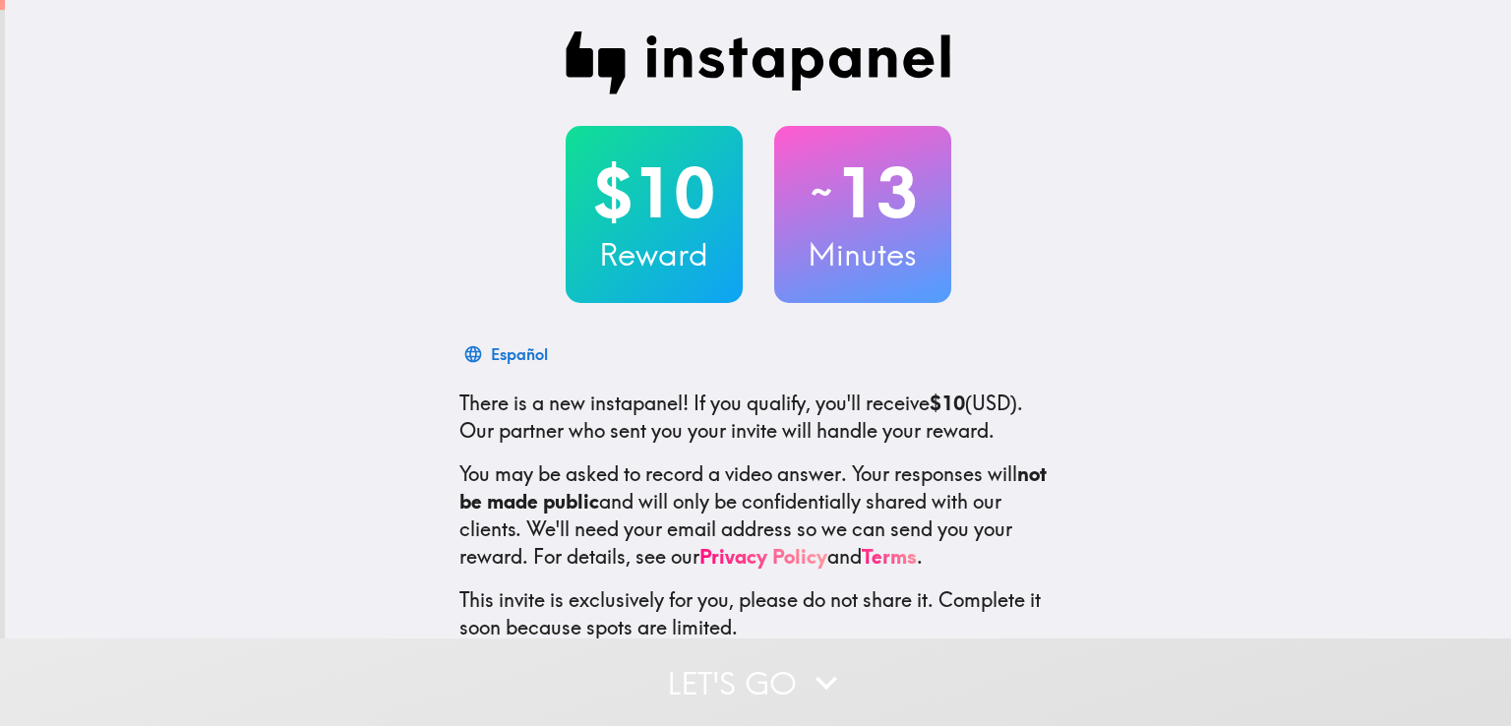
scroll to position [120, 0]
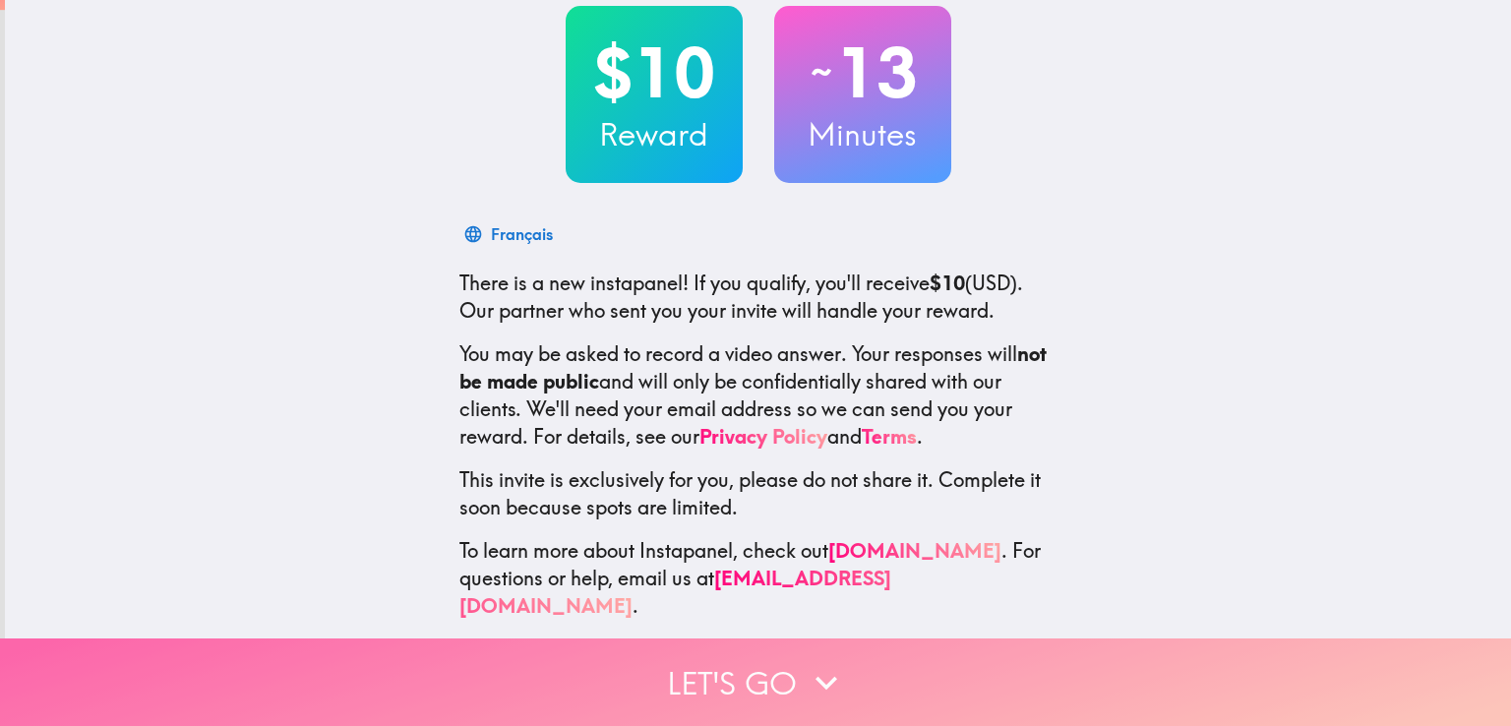
click at [776, 643] on button "Let's go" at bounding box center [755, 683] width 1511 height 88
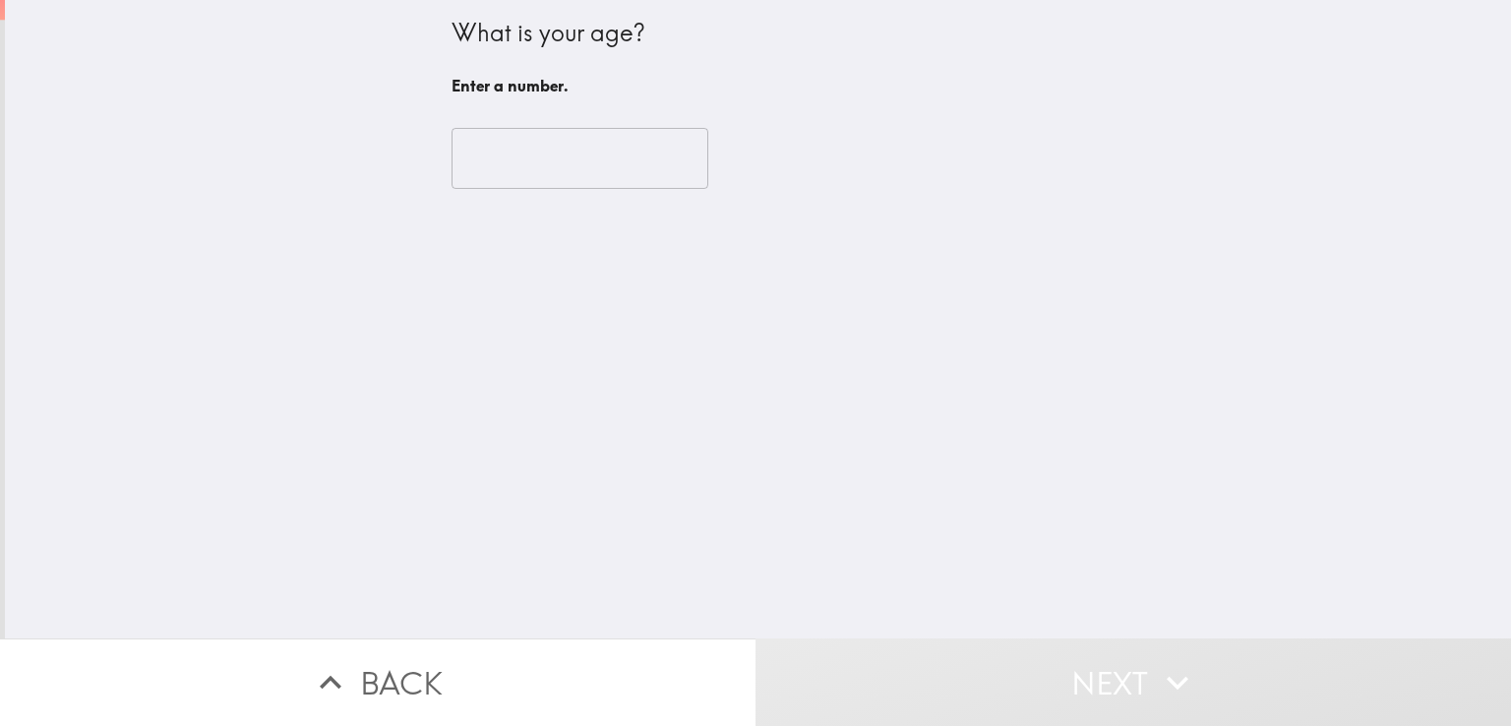
click at [584, 159] on input "number" at bounding box center [580, 158] width 257 height 61
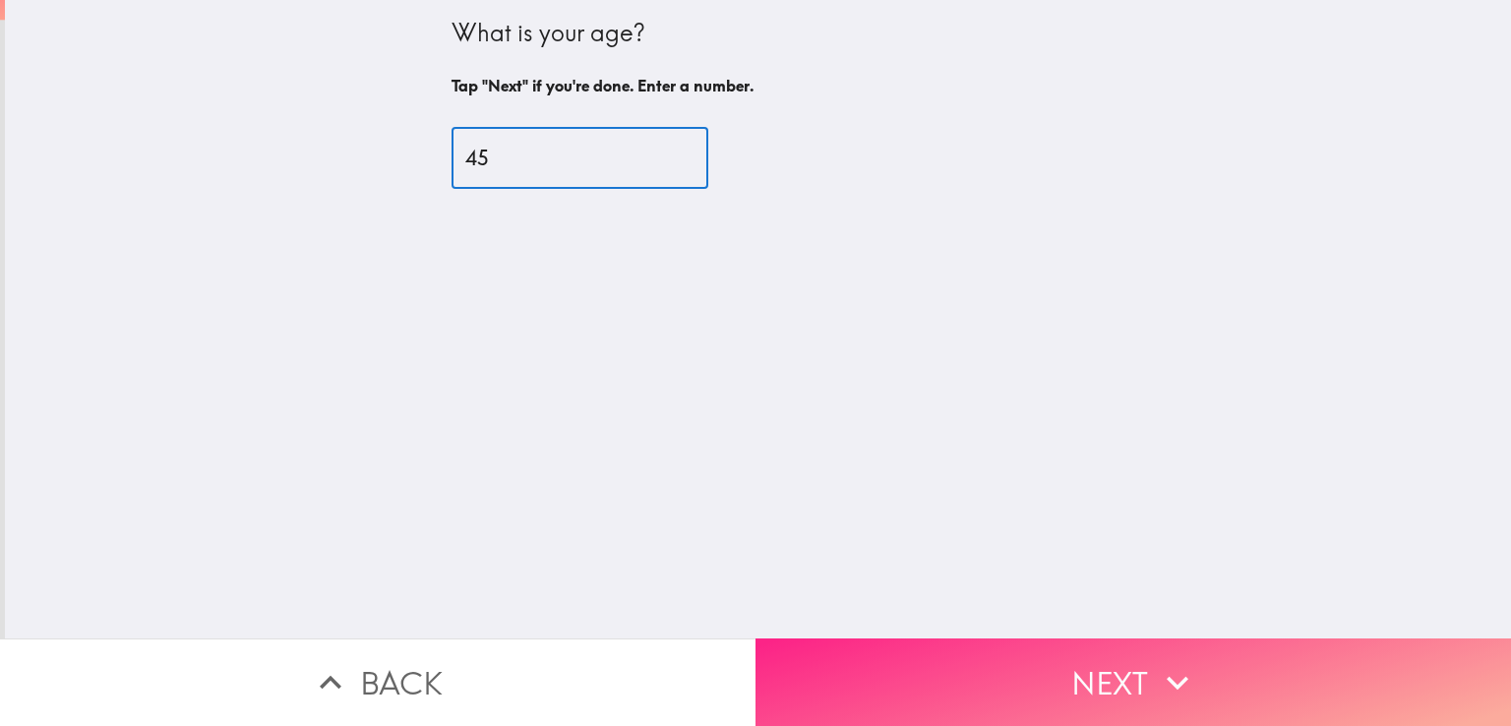
type input "45"
click at [795, 656] on button "Next" at bounding box center [1134, 683] width 756 height 88
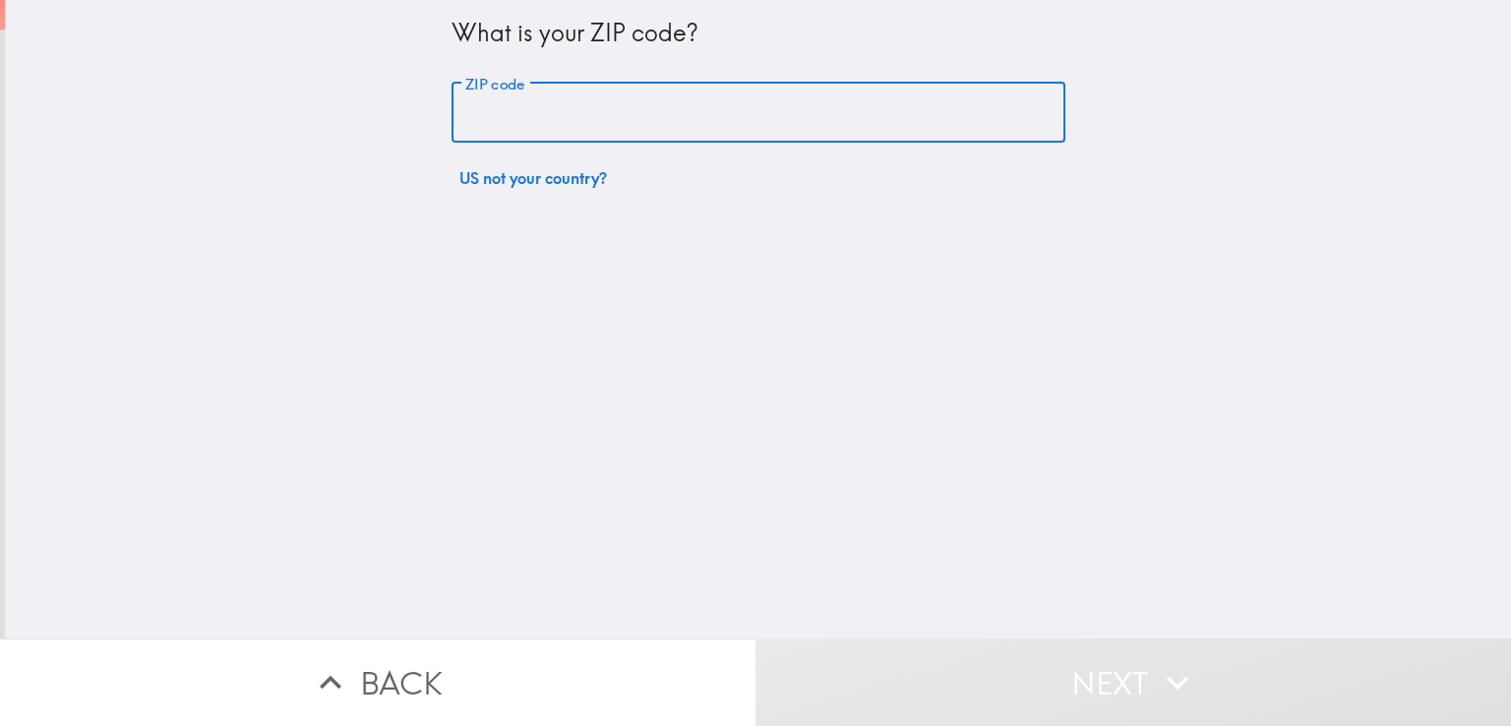
click at [551, 111] on input "ZIP code" at bounding box center [759, 113] width 614 height 61
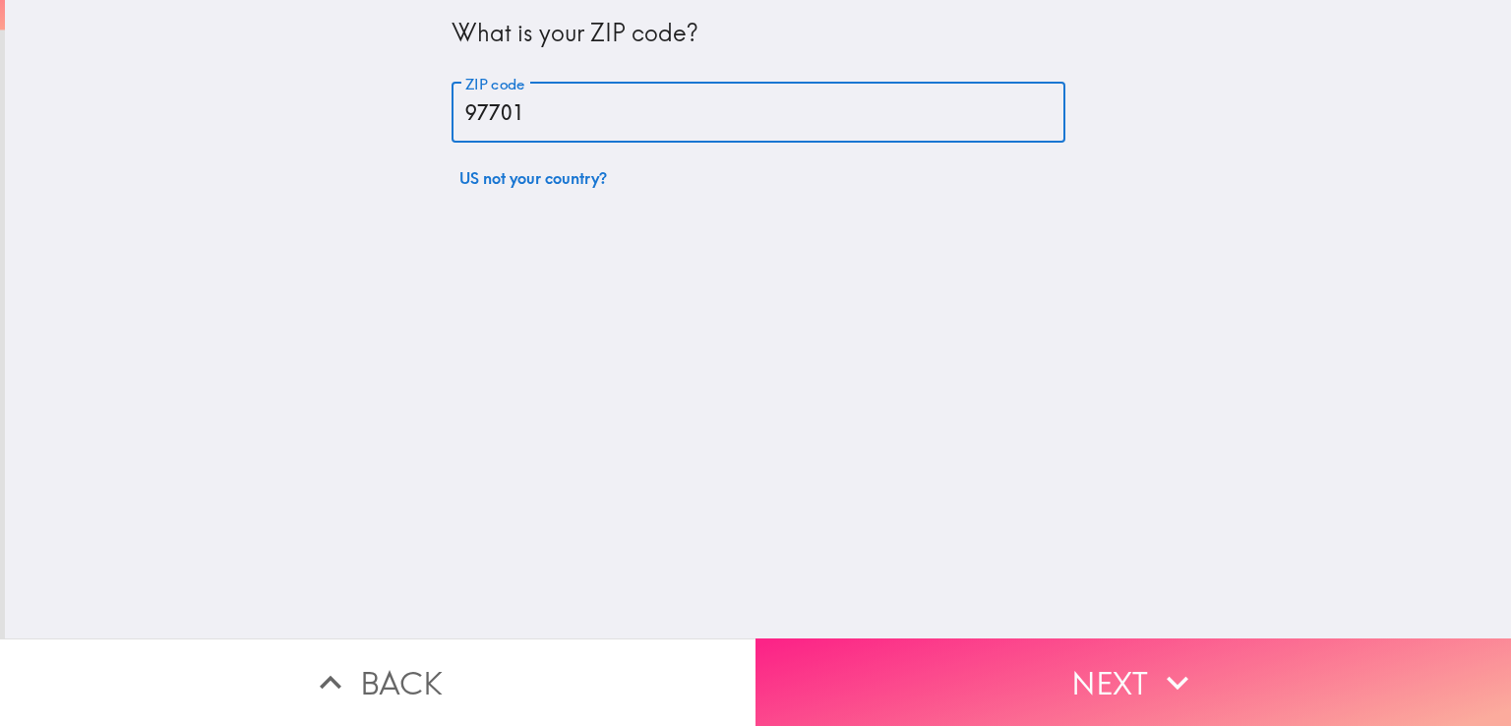
type input "97701"
click at [977, 640] on button "Next" at bounding box center [1134, 683] width 756 height 88
